Goal: Find specific page/section: Find specific page/section

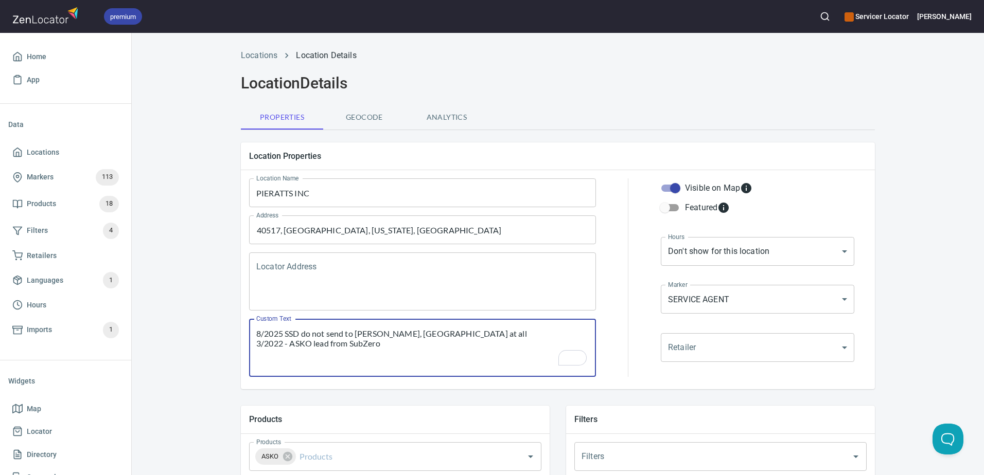
click at [830, 14] on icon "button" at bounding box center [825, 16] width 10 height 10
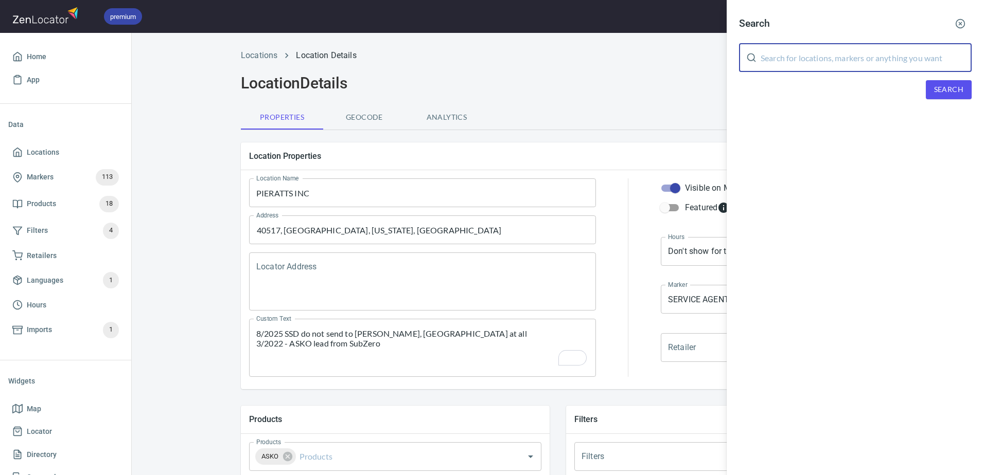
paste input "Original Grills"
type input "Original Grills"
click at [962, 92] on span "Search" at bounding box center [948, 89] width 29 height 13
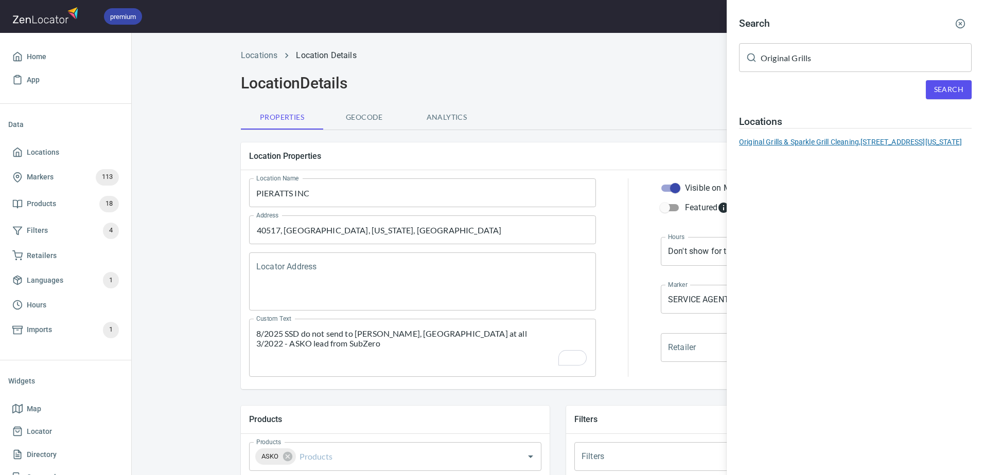
click at [805, 147] on div "Original Grills & Sparkle Grill Cleaning, 4900 North Carolina 55, #410 Durham N…" at bounding box center [855, 142] width 233 height 10
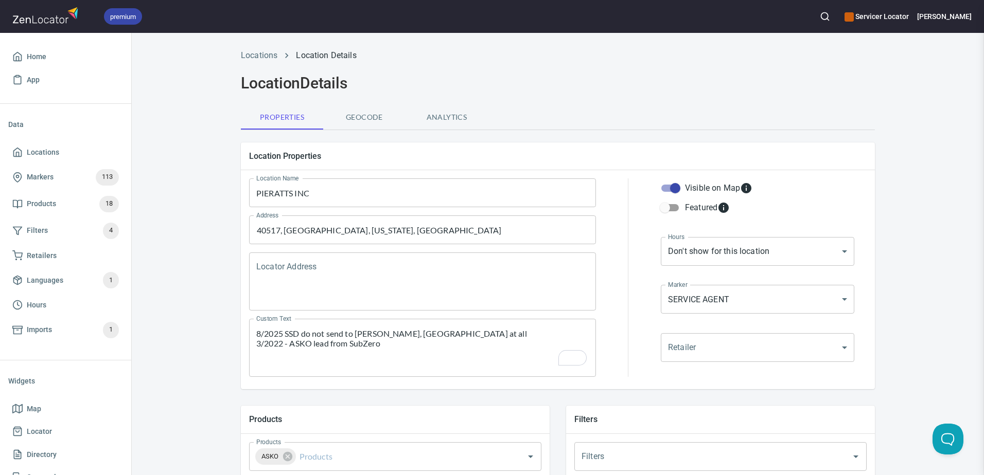
type input "[PERSON_NAME]"
type input "[PHONE_NUMBER]"
type input "[PERSON_NAME][EMAIL_ADDRESS][DOMAIN_NAME]"
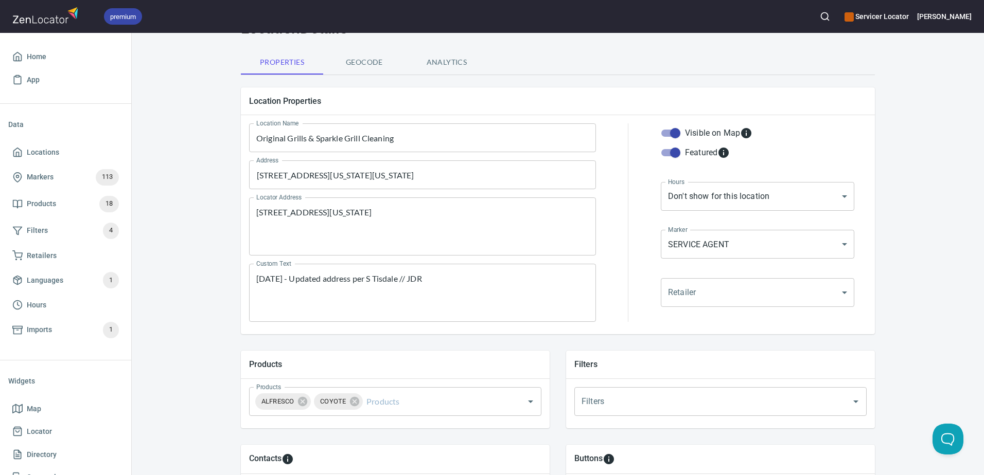
scroll to position [36, 0]
